Goal: Task Accomplishment & Management: Complete application form

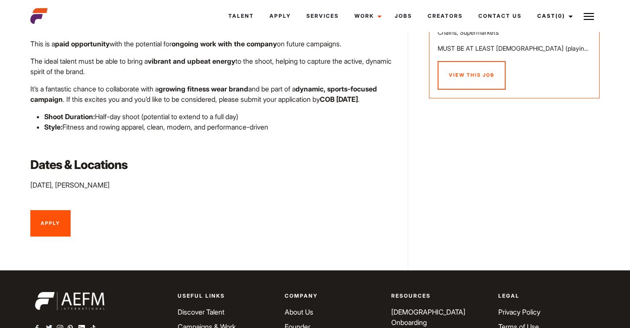
scroll to position [211, 0]
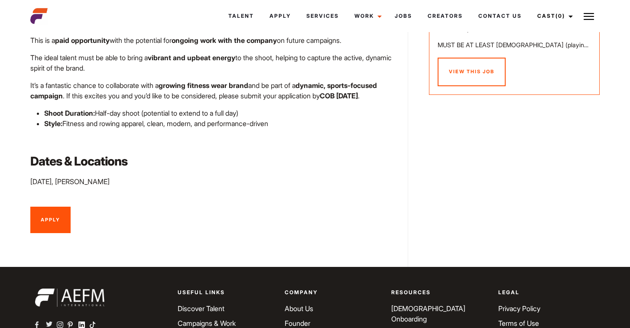
click at [43, 232] on link "Apply" at bounding box center [50, 220] width 40 height 27
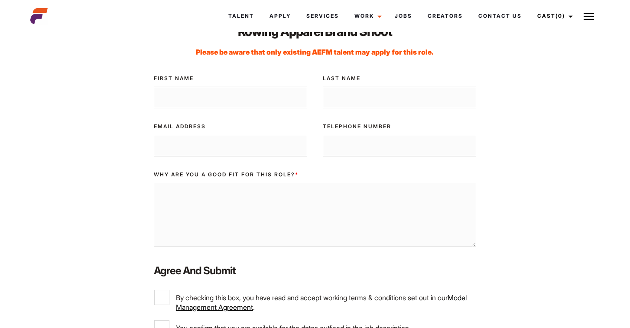
scroll to position [55, 0]
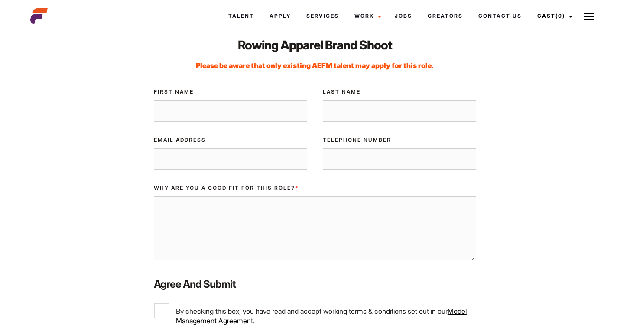
click at [175, 110] on input "First Name" at bounding box center [230, 111] width 153 height 22
type input "Ebony"
type input "Bakkers"
type input "0466042584"
click at [208, 162] on input "Email Address" at bounding box center [230, 159] width 153 height 22
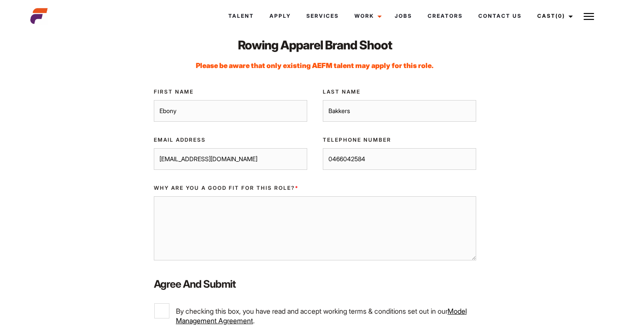
type input "ebonybakkers@outlook.com"
click at [131, 203] on div "Submit Application Rowing Apparel Brand Shoot Please be aware that only existin…" at bounding box center [315, 218] width 580 height 436
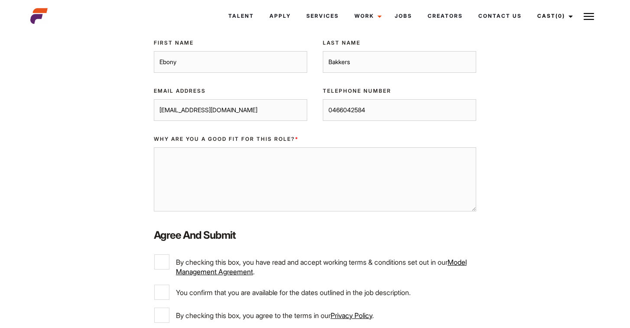
scroll to position [112, 0]
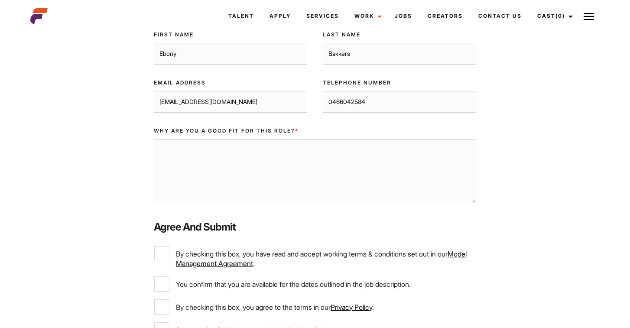
click at [162, 149] on textarea "Why are you a good fit for this role? *" at bounding box center [315, 171] width 322 height 64
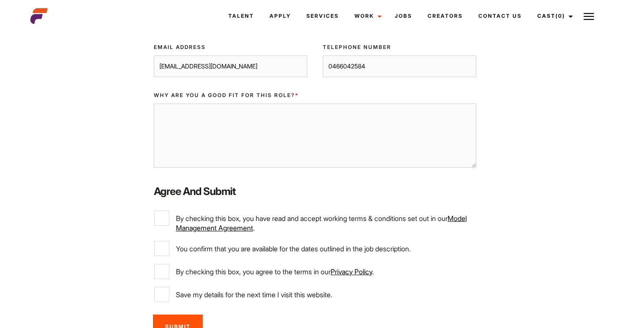
scroll to position [130, 0]
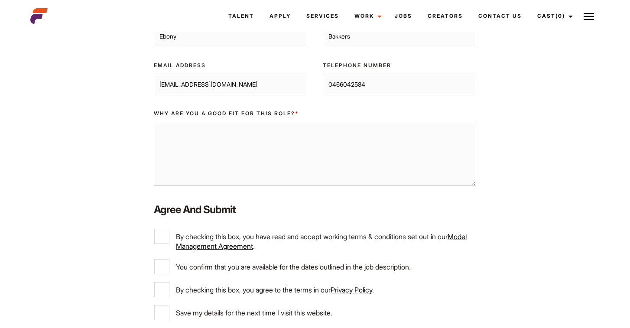
paste textarea "Hi [Hiring Team], I’d love to be considered for the upcoming fitness wear campa…"
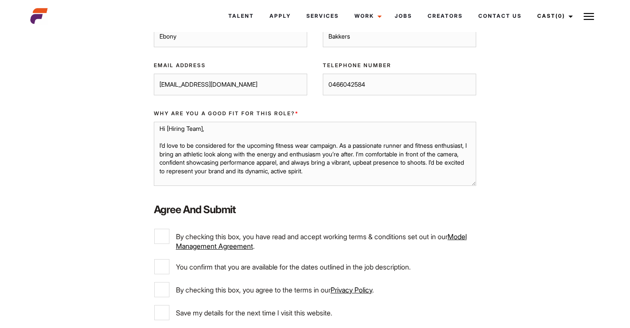
scroll to position [0, 0]
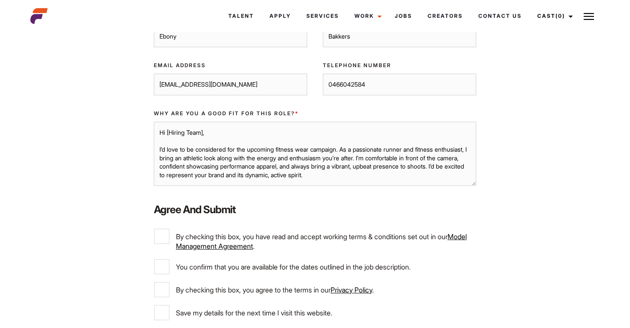
drag, startPoint x: 219, startPoint y: 133, endPoint x: 119, endPoint y: 115, distance: 101.2
click at [118, 115] on div "Submit Application Rowing Apparel Brand Shoot Please be aware that only existin…" at bounding box center [315, 144] width 580 height 436
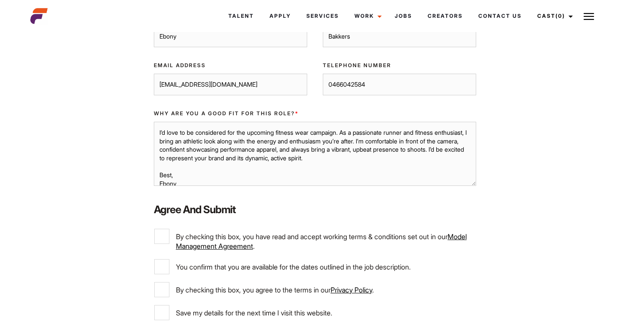
click at [158, 149] on textarea "I’d love to be considered for the upcoming fitness wear campaign. As a passiona…" at bounding box center [315, 154] width 322 height 64
drag, startPoint x: 428, startPoint y: 133, endPoint x: 397, endPoint y: 134, distance: 31.2
click at [397, 134] on textarea "I’d love to be considered for the upcoming fitness wear campaign. As a passiona…" at bounding box center [315, 154] width 322 height 64
click at [347, 160] on textarea "I’d love to be considered for the upcoming fitness wear campaign. As a passiona…" at bounding box center [315, 154] width 322 height 64
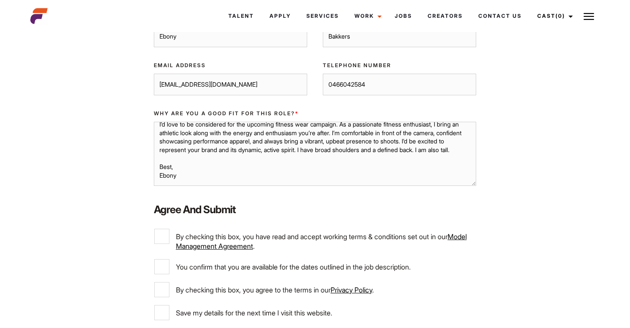
drag, startPoint x: 185, startPoint y: 175, endPoint x: 155, endPoint y: 162, distance: 32.2
click at [155, 162] on textarea "I’d love to be considered for the upcoming fitness wear campaign. As a passiona…" at bounding box center [315, 154] width 322 height 64
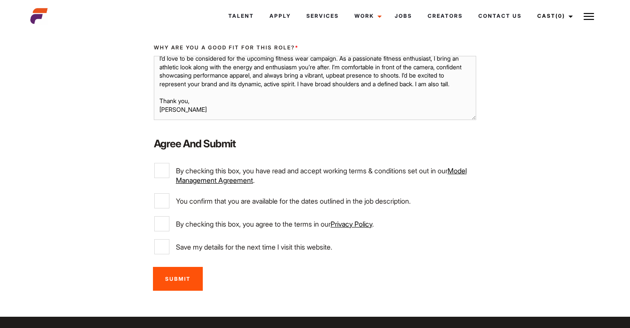
scroll to position [198, 0]
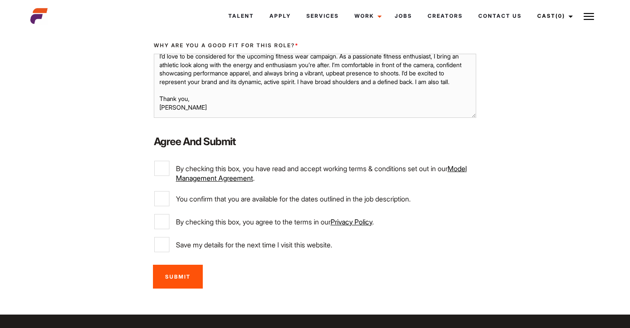
type textarea "I’d love to be considered for the upcoming fitness wear campaign. As a passiona…"
click at [162, 172] on input "By checking this box, you have read and accept working terms & conditions set o…" at bounding box center [161, 168] width 15 height 15
checkbox input "true"
click at [164, 201] on input "You confirm that you are available for the dates outlined in the job descriptio…" at bounding box center [161, 198] width 15 height 15
checkbox input "true"
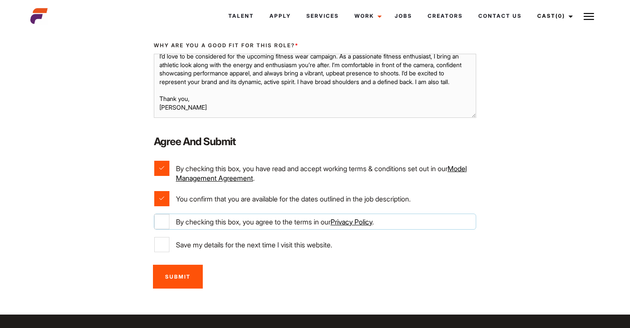
click at [163, 222] on input "By checking this box, you agree to the terms in our Privacy Policy ." at bounding box center [161, 221] width 15 height 15
checkbox input "true"
click at [164, 244] on input "Save my details for the next time I visit this website." at bounding box center [161, 244] width 15 height 15
checkbox input "true"
click at [178, 277] on input "Submit" at bounding box center [178, 277] width 50 height 24
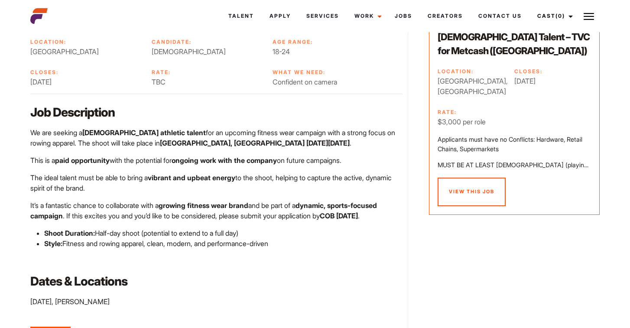
scroll to position [93, 0]
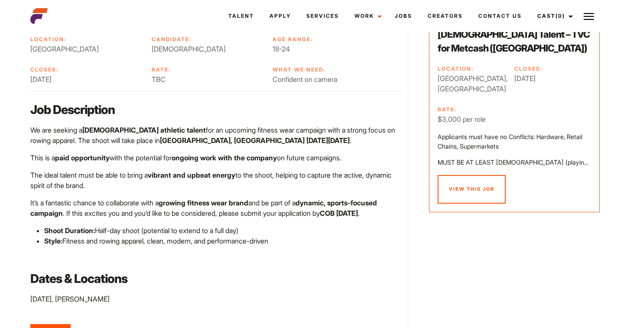
drag, startPoint x: 294, startPoint y: 253, endPoint x: 20, endPoint y: 109, distance: 309.4
click at [20, 109] on body "Talent Apply Services Work Campaigns Jobs Creators Contact Us Cast (0) Casted T…" at bounding box center [315, 271] width 630 height 665
copy div "Job Description We are seeking a female athletic talent for an upcoming fitness…"
click at [355, 236] on p "Shoot Duration: Half-day shoot (potential to extend to a full day)" at bounding box center [223, 230] width 358 height 10
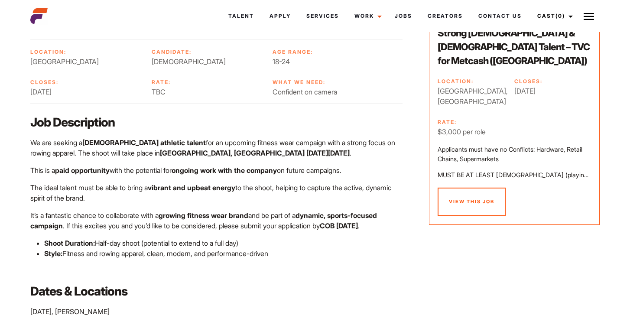
scroll to position [49, 0]
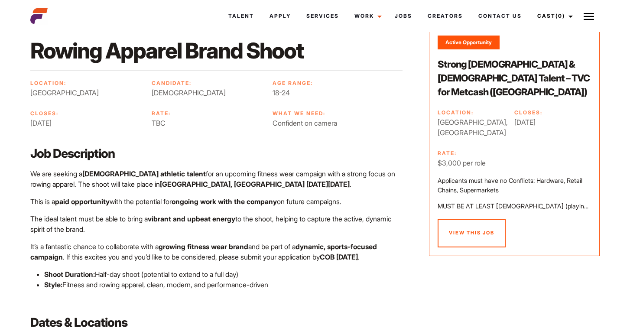
click at [536, 201] on p "MUST BE AT LEAST 25 YEARS OLD (playing a Cellarbrations employee)" at bounding box center [513, 206] width 153 height 10
click at [563, 201] on p "MUST BE AT LEAST [DEMOGRAPHIC_DATA] (playing a Cellarbrations employee)" at bounding box center [513, 206] width 153 height 10
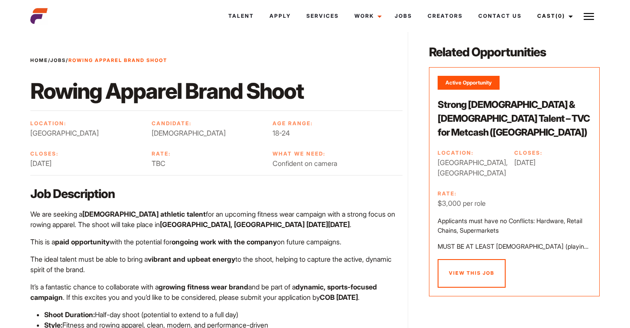
scroll to position [0, 0]
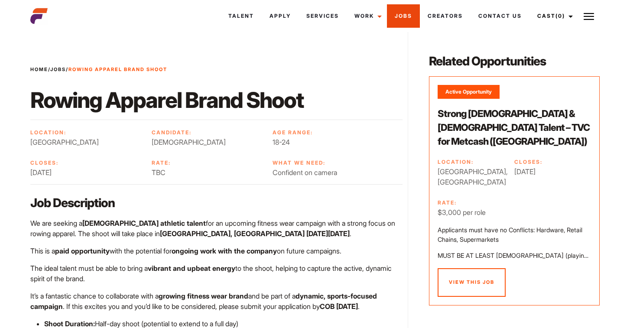
click at [399, 21] on link "Jobs" at bounding box center [403, 15] width 33 height 23
